Goal: Information Seeking & Learning: Learn about a topic

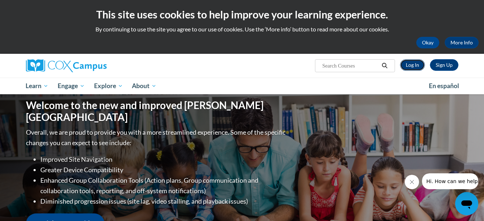
click at [412, 64] on link "Log In" at bounding box center [412, 65] width 25 height 12
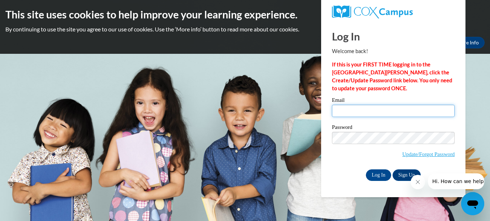
click at [377, 110] on input "Email" at bounding box center [393, 111] width 123 height 12
type input "kiera@o2bkids.com"
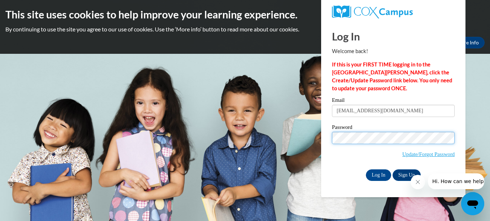
click at [366, 169] on input "Log In" at bounding box center [378, 175] width 25 height 12
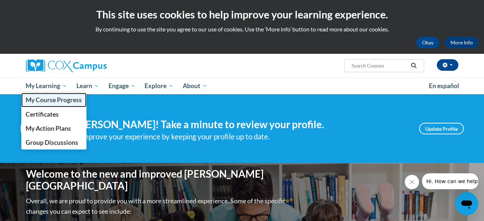
click at [49, 98] on span "My Course Progress" at bounding box center [54, 100] width 56 height 8
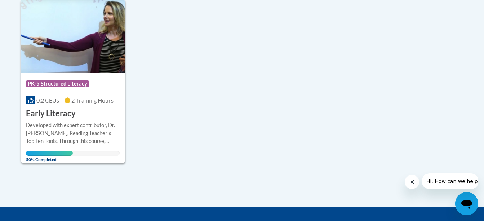
scroll to position [187, 0]
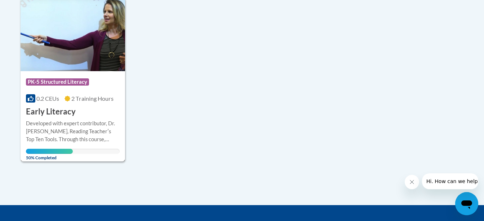
click at [69, 54] on img at bounding box center [73, 34] width 105 height 74
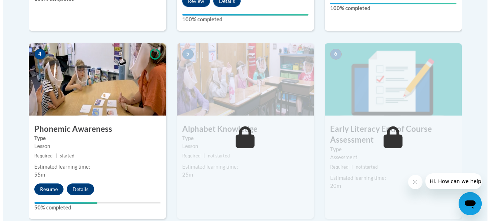
scroll to position [402, 0]
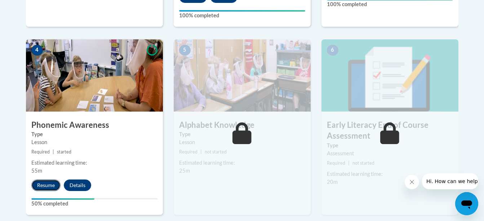
click at [48, 188] on button "Resume" at bounding box center [45, 185] width 29 height 12
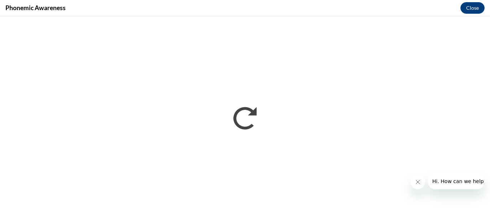
scroll to position [0, 0]
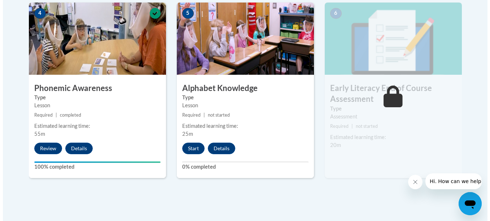
scroll to position [441, 0]
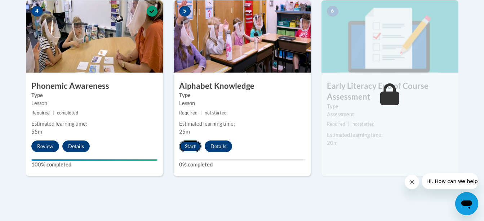
click at [191, 150] on button "Start" at bounding box center [190, 146] width 22 height 12
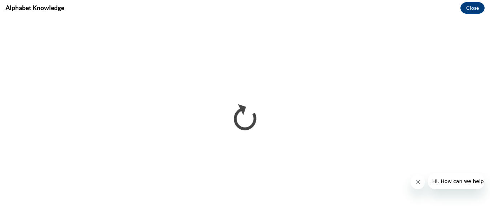
scroll to position [0, 0]
